Goal: Find specific page/section: Find specific page/section

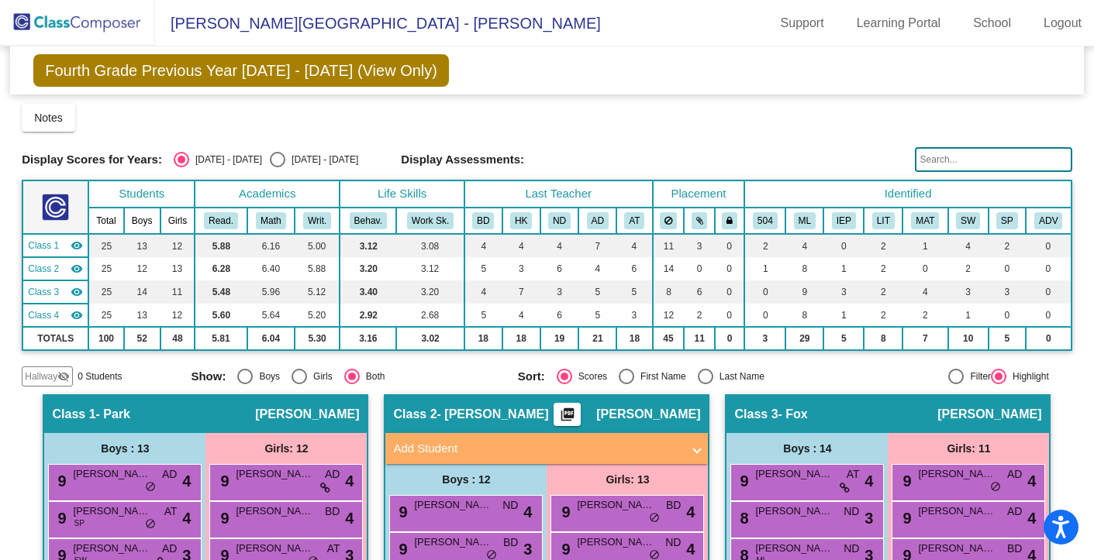
click at [270, 157] on div "Select an option" at bounding box center [278, 160] width 16 height 16
click at [277, 167] on input "[DATE] - [DATE]" at bounding box center [277, 167] width 1 height 1
radio input "true"
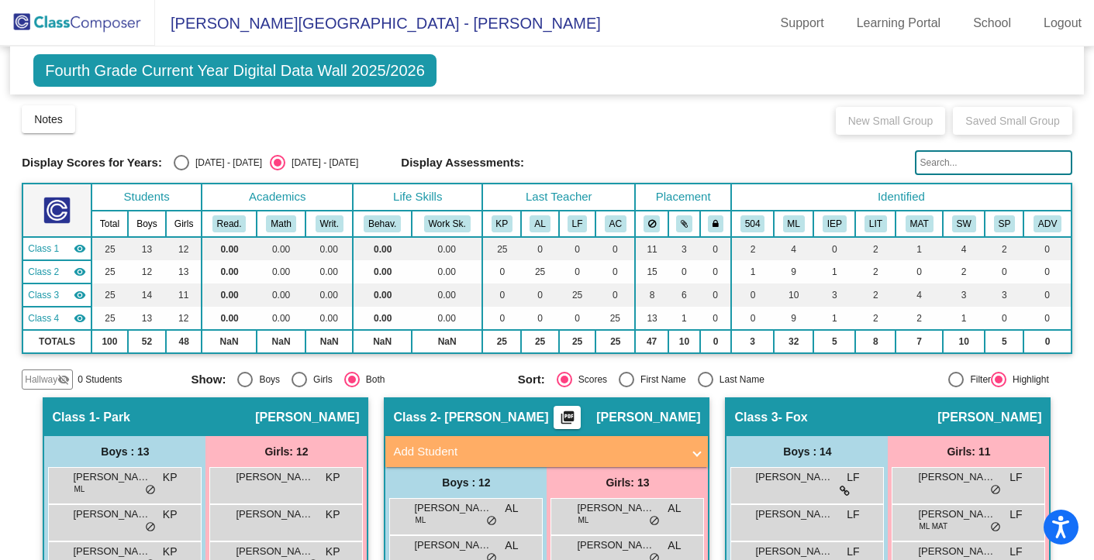
click at [257, 35] on mat-toolbar "[PERSON_NAME][GEOGRAPHIC_DATA] - Anny Support Learning Portal School Logout" at bounding box center [547, 23] width 1094 height 47
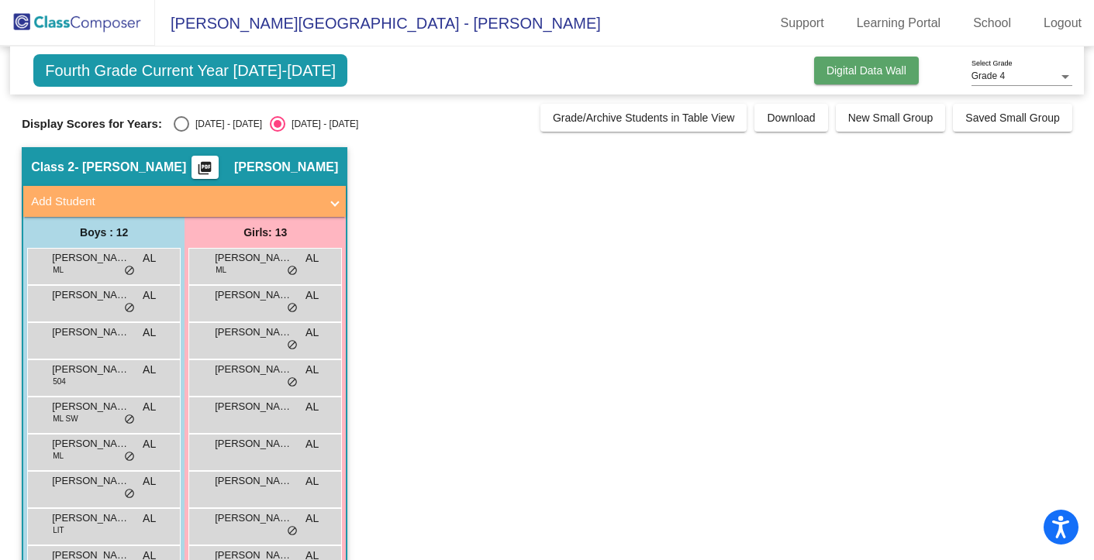
click at [863, 68] on span "Digital Data Wall" at bounding box center [866, 70] width 80 height 12
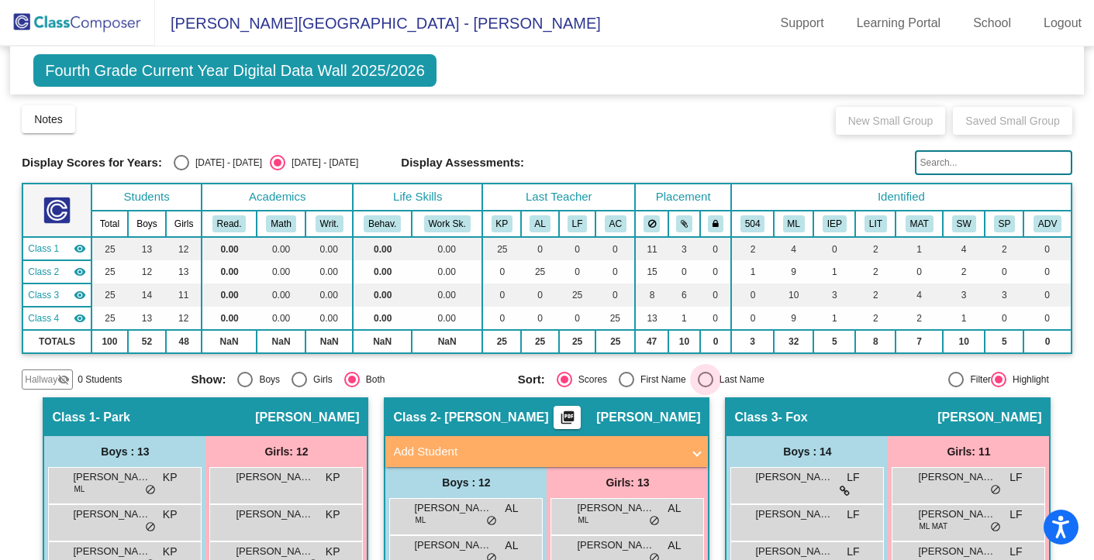
click at [702, 376] on div "Select an option" at bounding box center [706, 380] width 16 height 16
click at [704, 388] on input "Last Name" at bounding box center [704, 388] width 1 height 1
radio input "true"
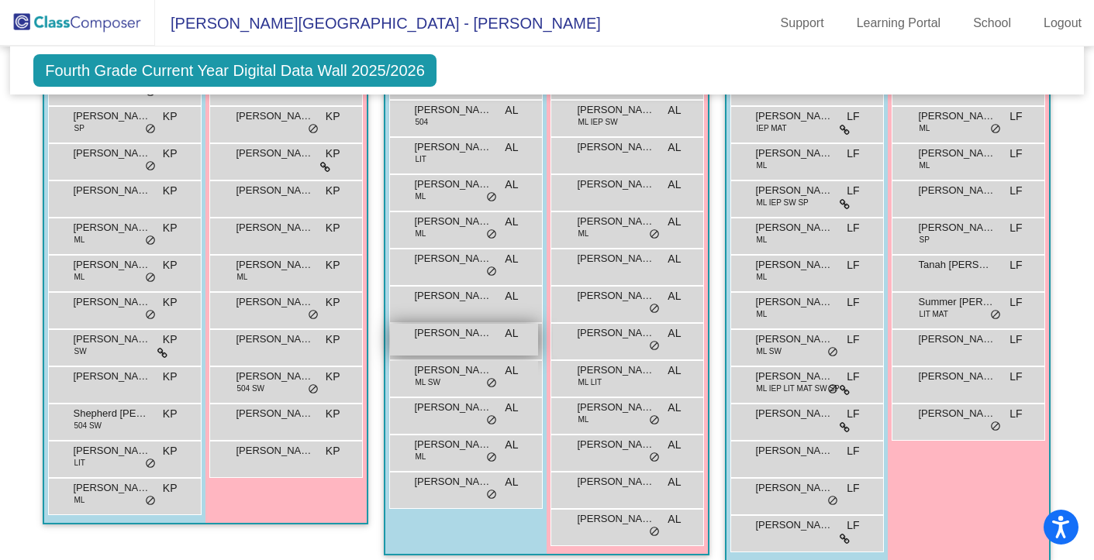
scroll to position [439, 0]
